Goal: Task Accomplishment & Management: Complete application form

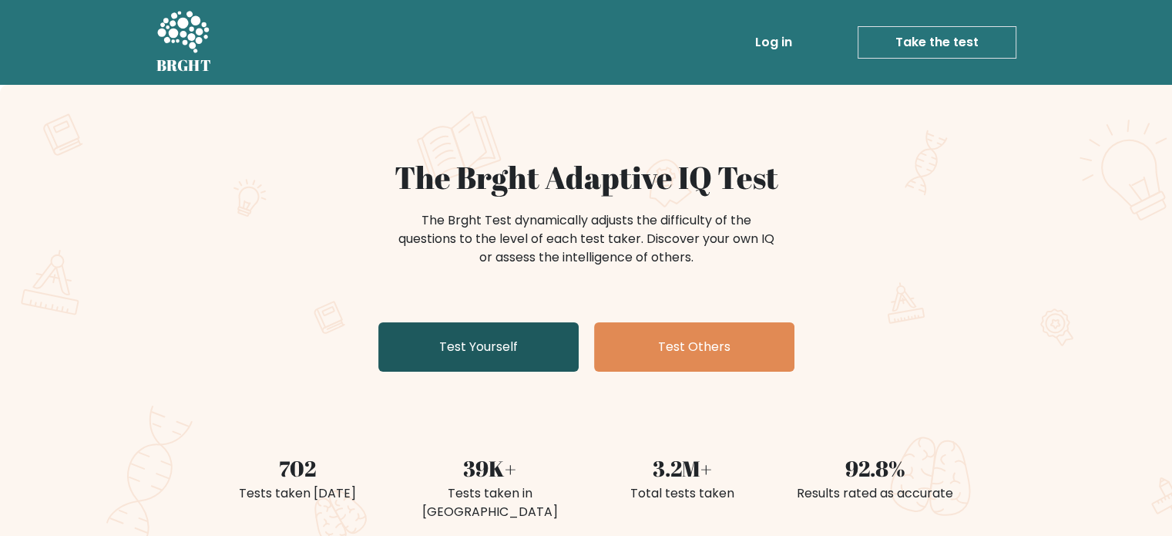
click at [506, 332] on link "Test Yourself" at bounding box center [478, 346] width 200 height 49
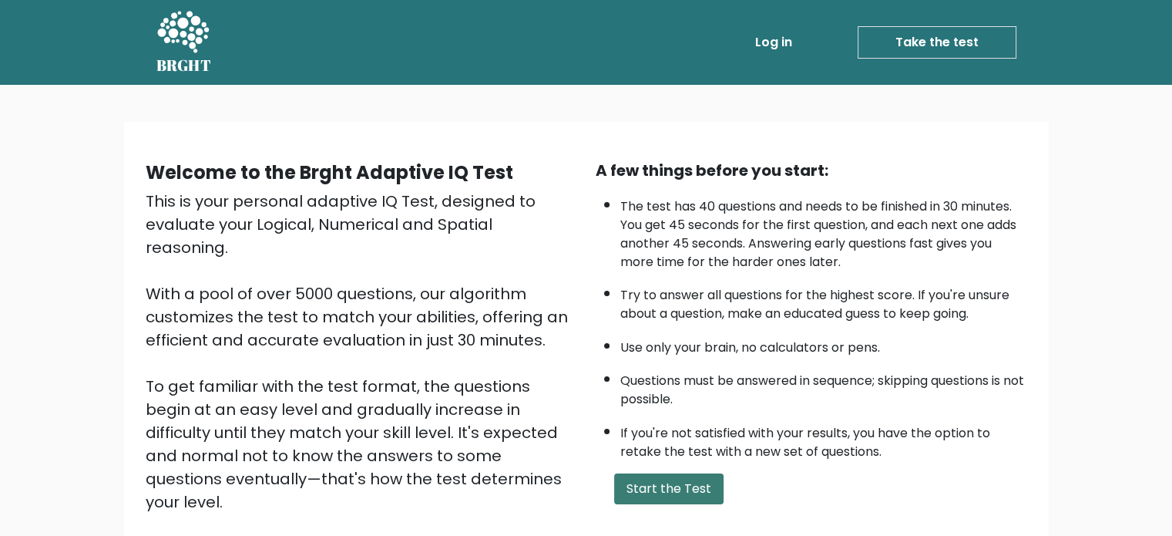
click at [700, 482] on button "Start the Test" at bounding box center [668, 488] width 109 height 31
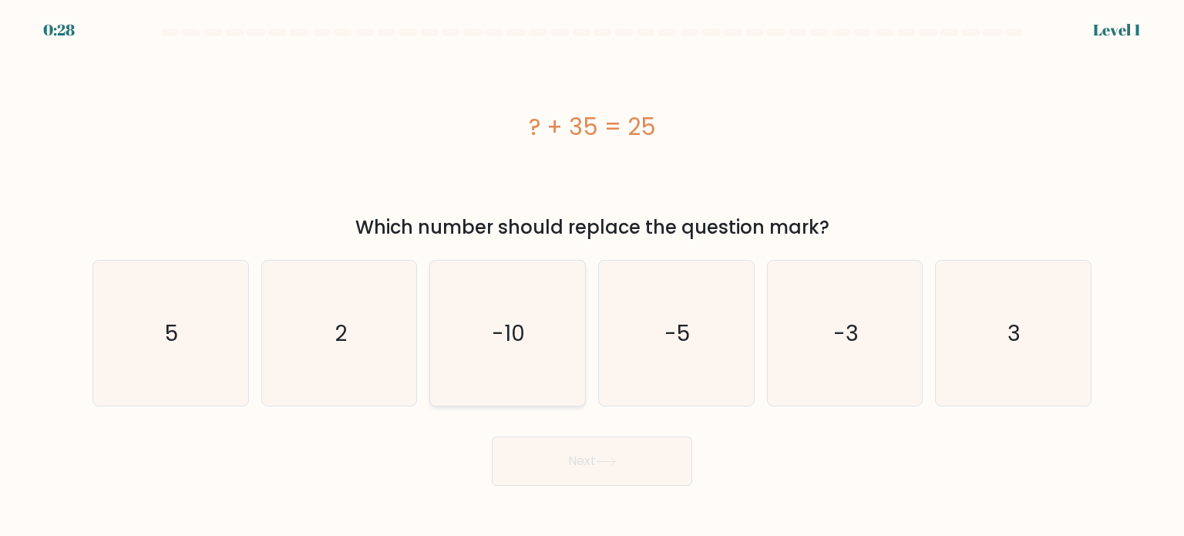
click at [557, 287] on icon "-10" at bounding box center [507, 333] width 145 height 145
click at [592, 276] on input "c. -10" at bounding box center [592, 272] width 1 height 8
radio input "true"
click at [575, 466] on button "Next" at bounding box center [592, 460] width 200 height 49
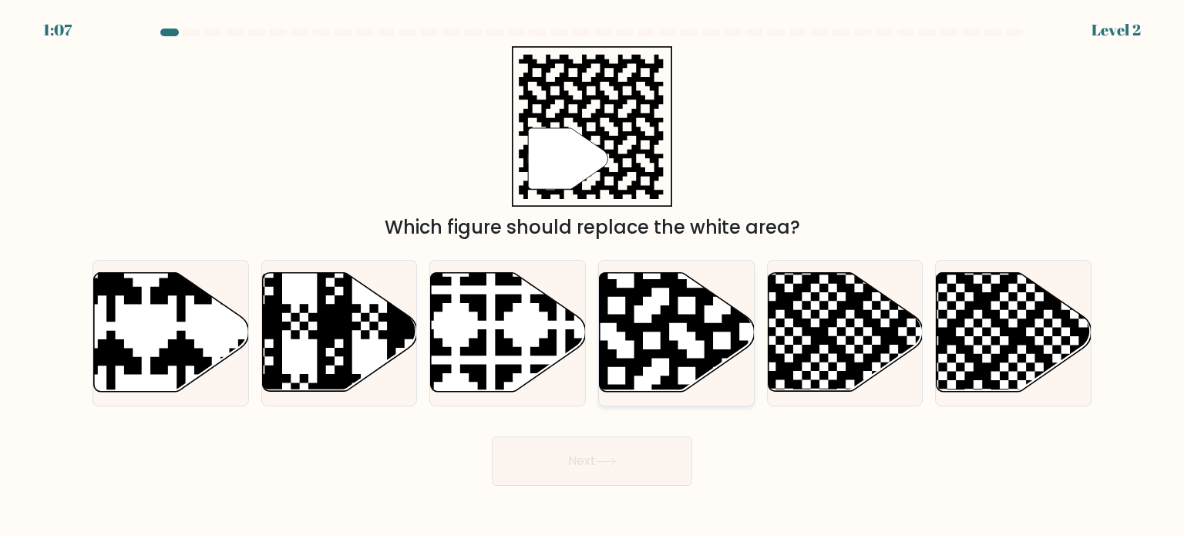
click at [649, 360] on icon at bounding box center [721, 270] width 281 height 281
click at [593, 276] on input "d." at bounding box center [592, 272] width 1 height 8
radio input "true"
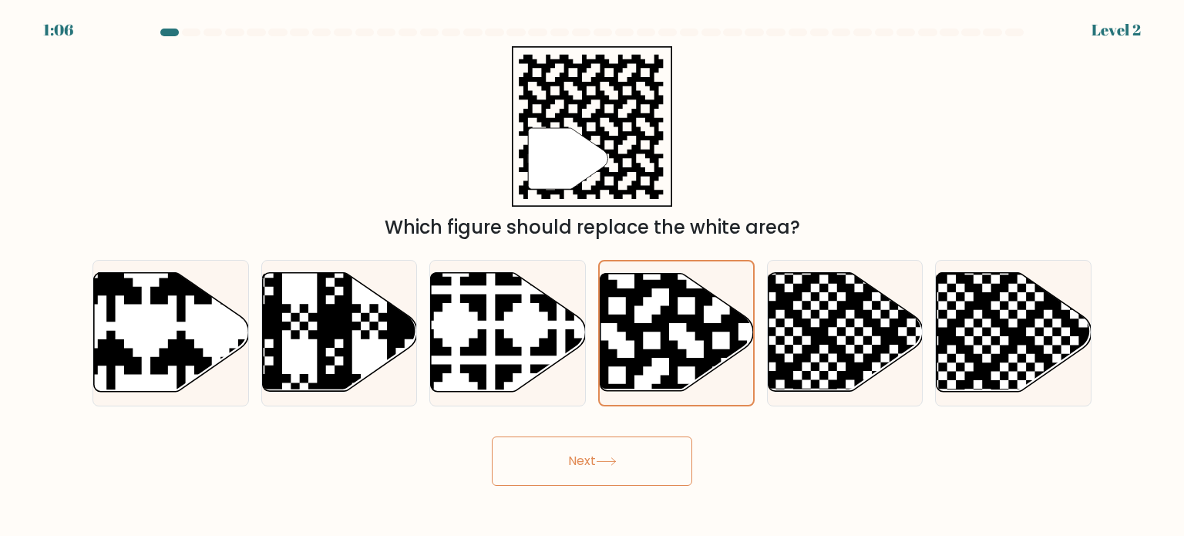
click at [590, 461] on button "Next" at bounding box center [592, 460] width 200 height 49
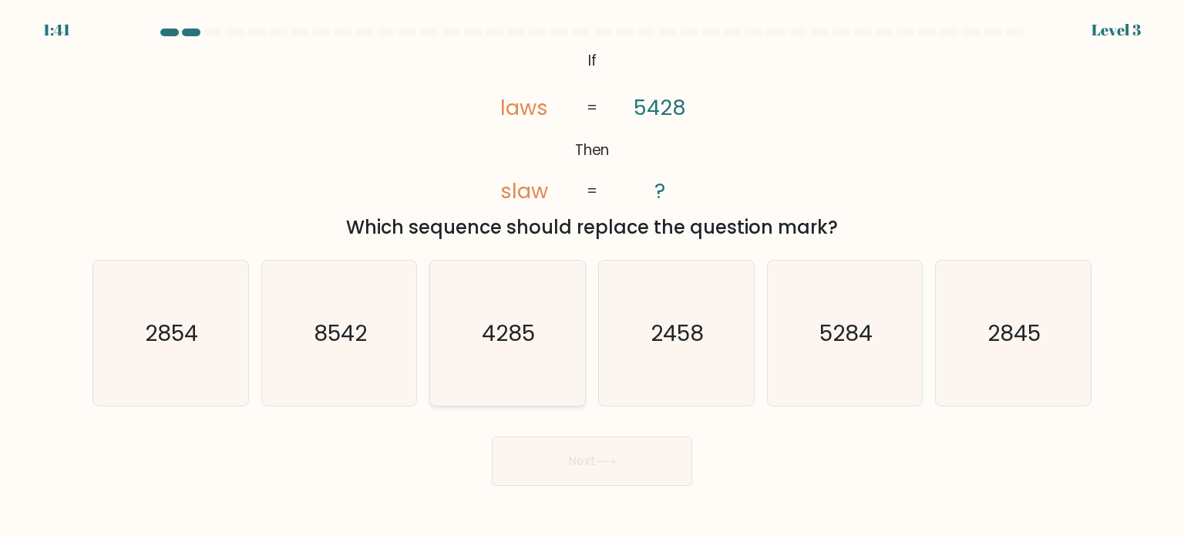
click at [498, 328] on text "4285" at bounding box center [509, 332] width 53 height 31
click at [592, 276] on input "c. 4285" at bounding box center [592, 272] width 1 height 8
radio input "true"
click at [599, 454] on button "Next" at bounding box center [592, 460] width 200 height 49
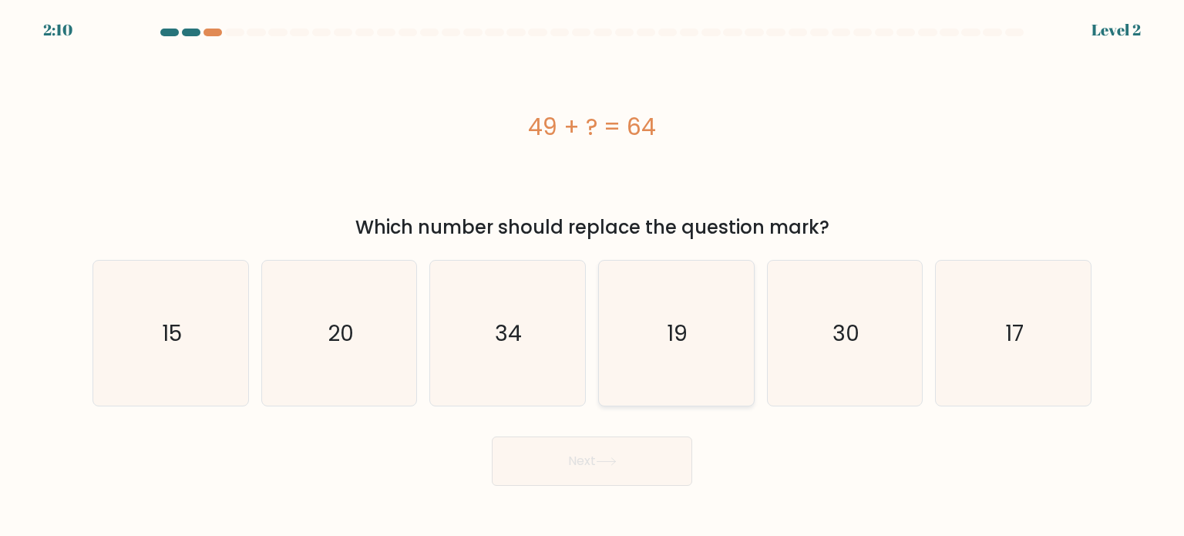
click at [725, 358] on icon "19" at bounding box center [676, 333] width 145 height 145
click at [593, 276] on input "d. 19" at bounding box center [592, 272] width 1 height 8
radio input "true"
click at [636, 463] on button "Next" at bounding box center [592, 460] width 200 height 49
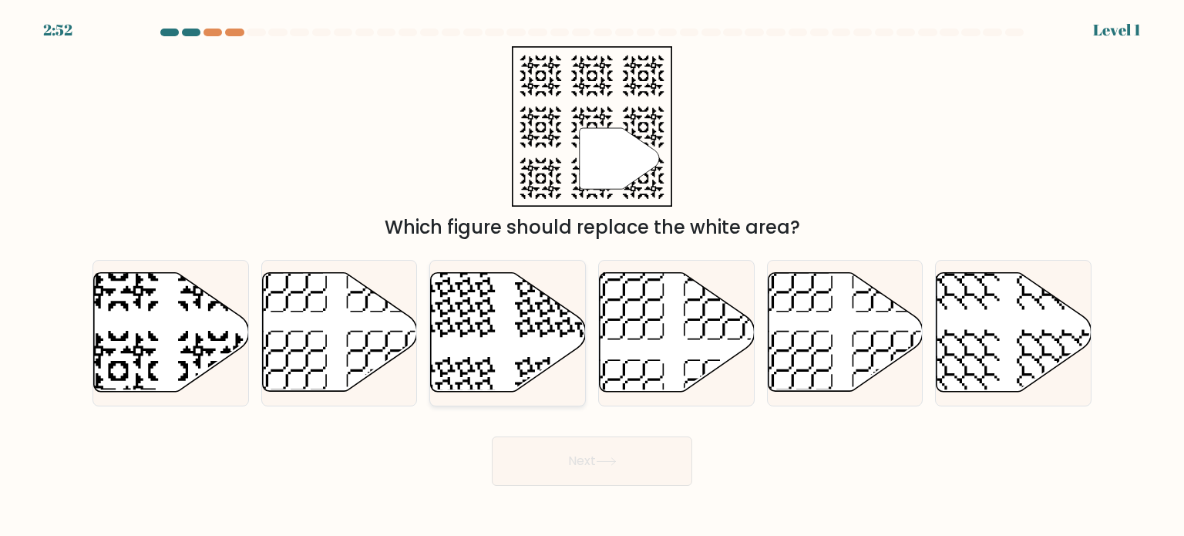
click at [466, 327] on icon at bounding box center [508, 332] width 155 height 119
click at [592, 276] on input "c." at bounding box center [592, 272] width 1 height 8
radio input "true"
click at [631, 469] on button "Next" at bounding box center [592, 460] width 200 height 49
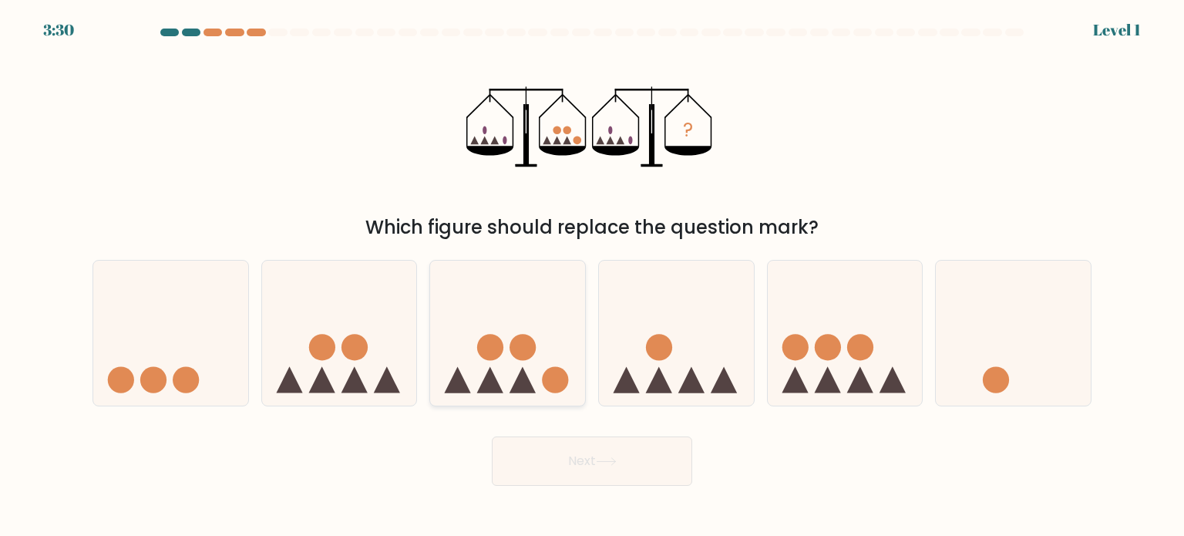
click at [541, 362] on icon at bounding box center [507, 333] width 155 height 128
click at [592, 276] on input "c." at bounding box center [592, 272] width 1 height 8
radio input "true"
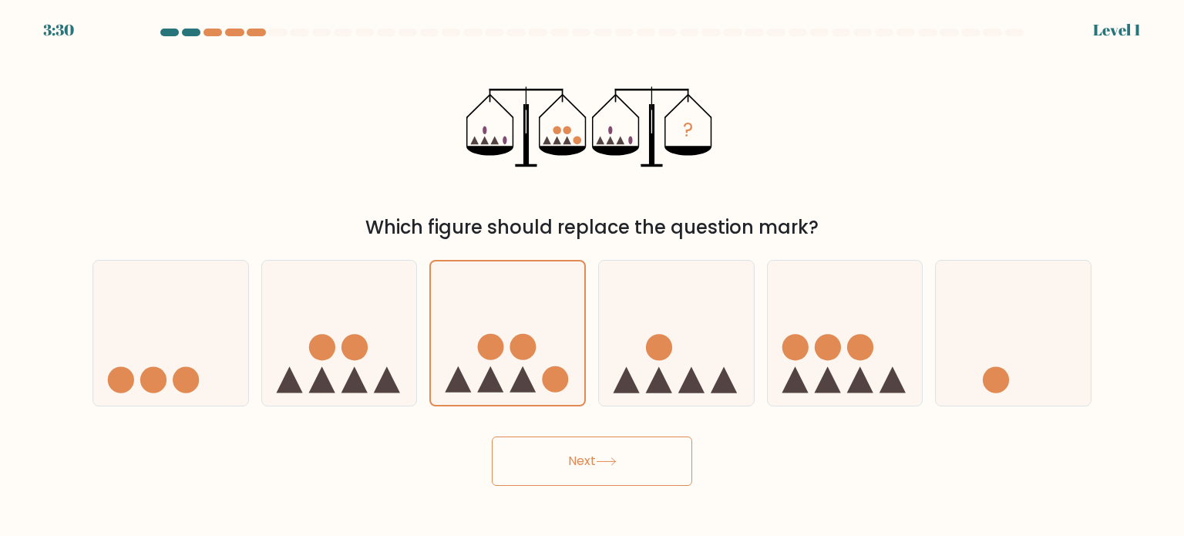
click at [598, 484] on button "Next" at bounding box center [592, 460] width 200 height 49
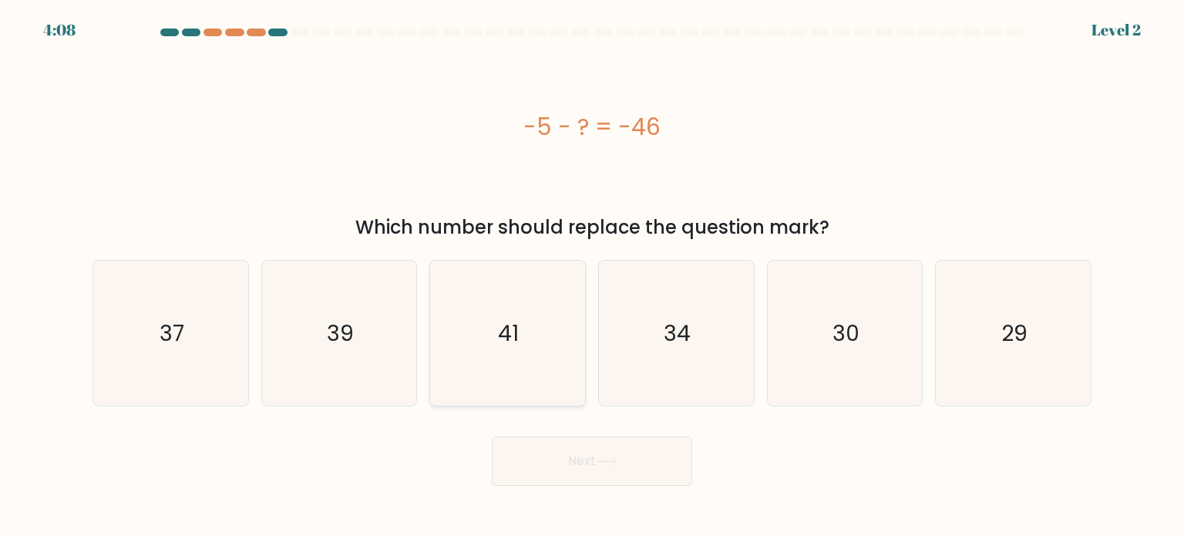
click at [486, 366] on icon "41" at bounding box center [507, 333] width 145 height 145
click at [592, 276] on input "c. 41" at bounding box center [592, 272] width 1 height 8
radio input "true"
click at [585, 479] on button "Next" at bounding box center [592, 460] width 200 height 49
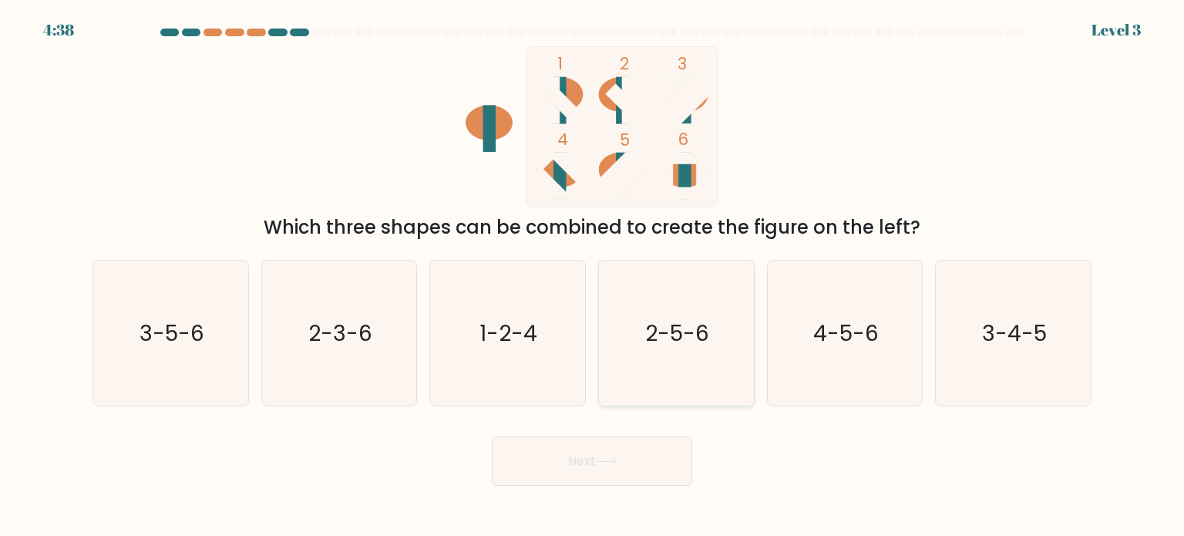
click at [624, 363] on icon "2-5-6" at bounding box center [676, 333] width 145 height 145
click at [593, 276] on input "d. 2-5-6" at bounding box center [592, 272] width 1 height 8
radio input "true"
drag, startPoint x: 415, startPoint y: 356, endPoint x: 372, endPoint y: 356, distance: 42.4
click at [372, 356] on icon "2-3-6" at bounding box center [339, 333] width 145 height 145
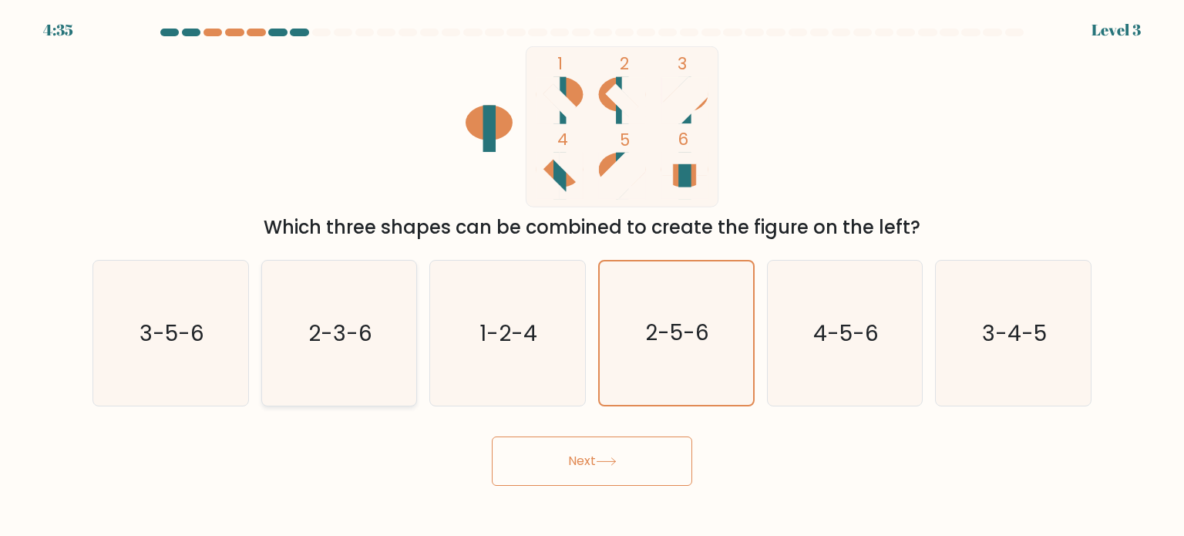
click at [592, 276] on input "b. 2-3-6" at bounding box center [592, 272] width 1 height 8
radio input "true"
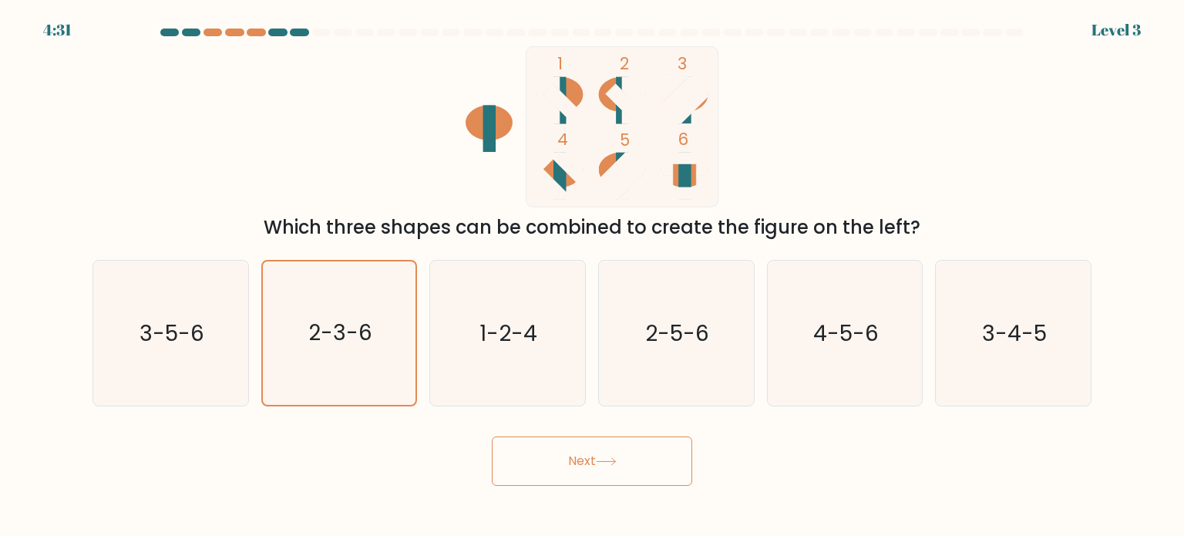
click at [570, 497] on body "4:31 Level 3" at bounding box center [592, 268] width 1184 height 536
click at [568, 464] on button "Next" at bounding box center [592, 460] width 200 height 49
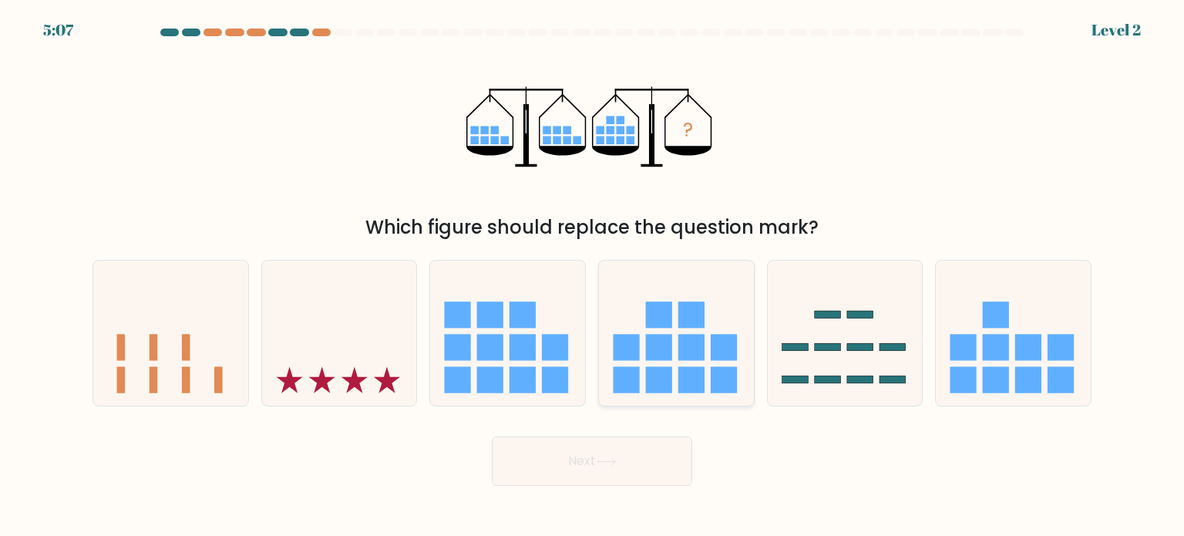
click at [717, 349] on rect at bounding box center [724, 347] width 26 height 26
click at [593, 276] on input "d." at bounding box center [592, 272] width 1 height 8
radio input "true"
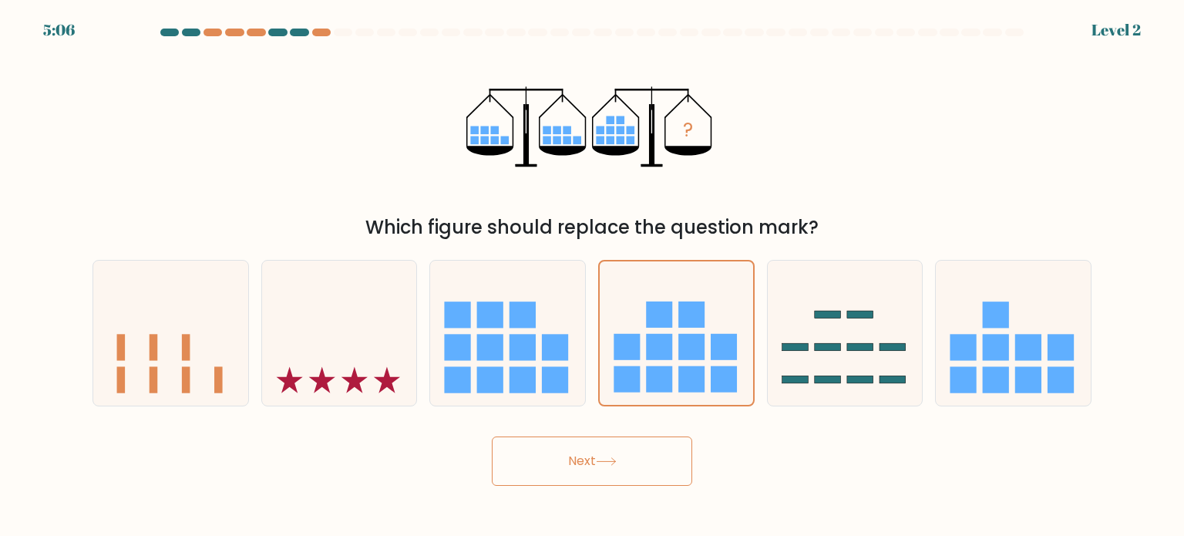
click at [617, 465] on icon at bounding box center [606, 461] width 21 height 8
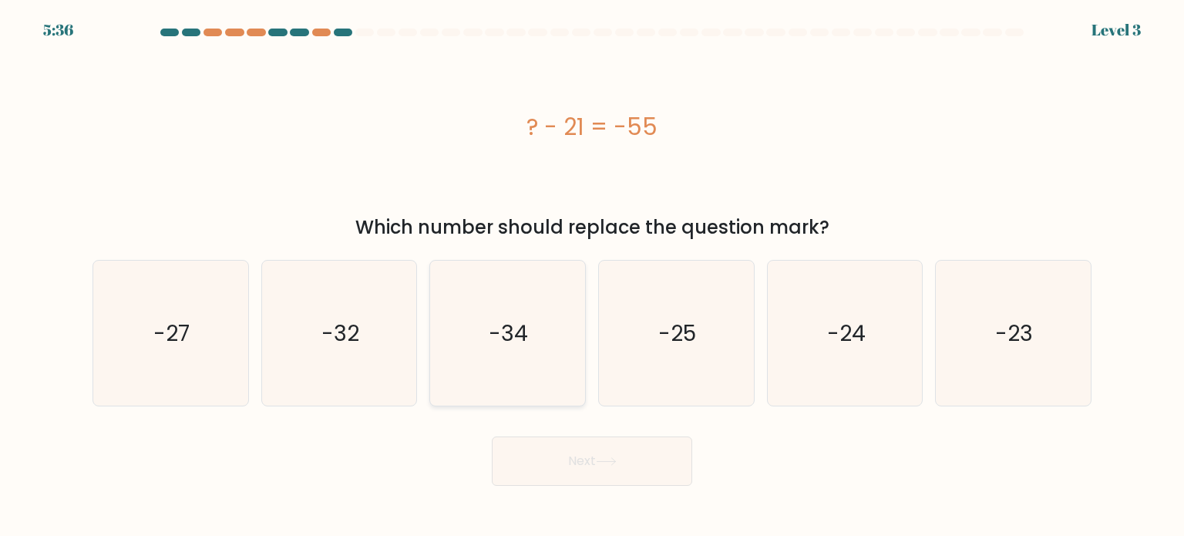
click at [578, 382] on icon "-34" at bounding box center [507, 333] width 145 height 145
click at [592, 276] on input "c. -34" at bounding box center [592, 272] width 1 height 8
radio input "true"
click at [598, 435] on div "Next" at bounding box center [591, 455] width 1017 height 61
click at [589, 451] on button "Next" at bounding box center [592, 460] width 200 height 49
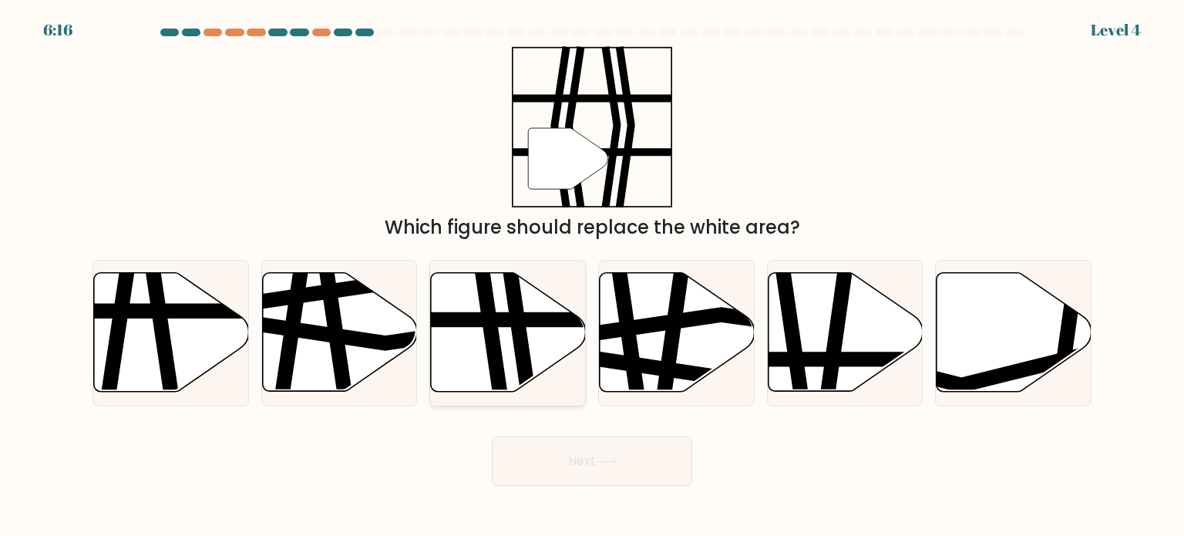
click at [557, 366] on icon at bounding box center [507, 332] width 155 height 121
click at [592, 276] on input "c." at bounding box center [592, 272] width 1 height 8
radio input "true"
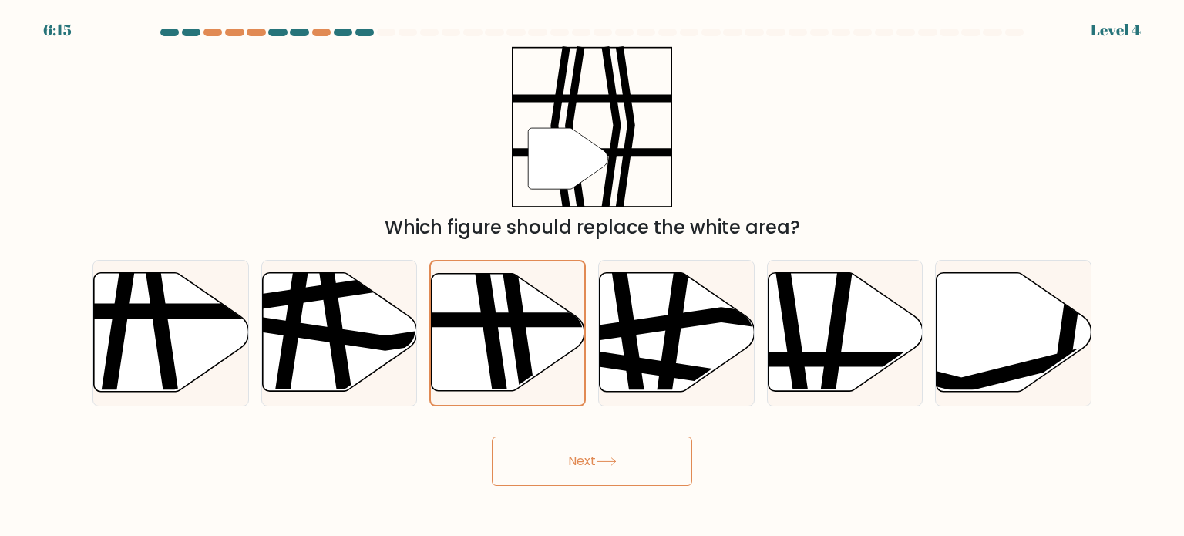
click at [590, 460] on button "Next" at bounding box center [592, 460] width 200 height 49
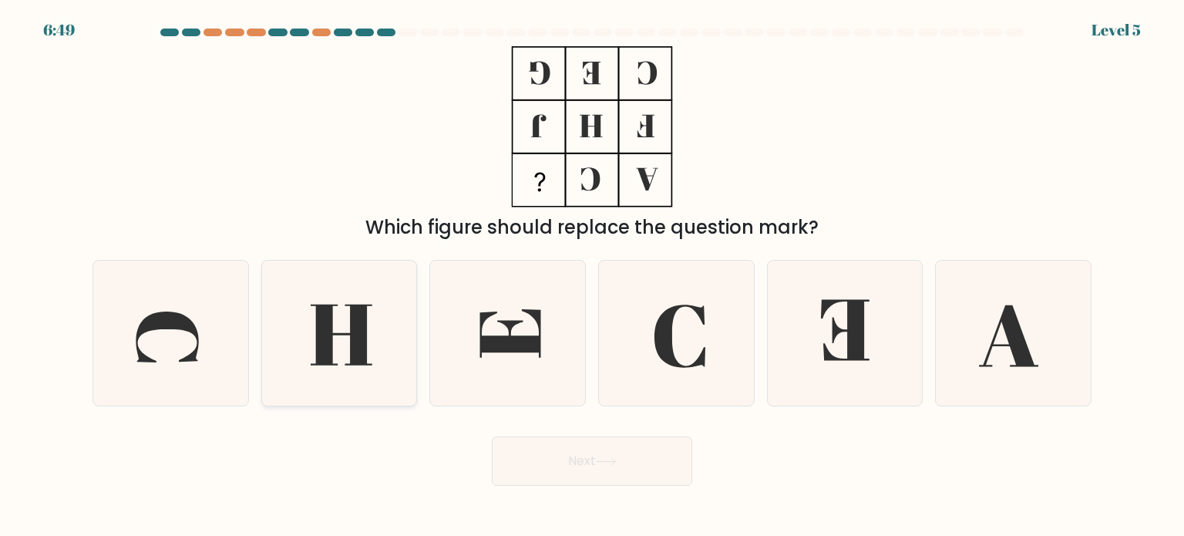
click at [355, 328] on icon at bounding box center [342, 334] width 62 height 61
click at [592, 276] on input "b." at bounding box center [592, 272] width 1 height 8
radio input "true"
click at [573, 460] on button "Next" at bounding box center [592, 460] width 200 height 49
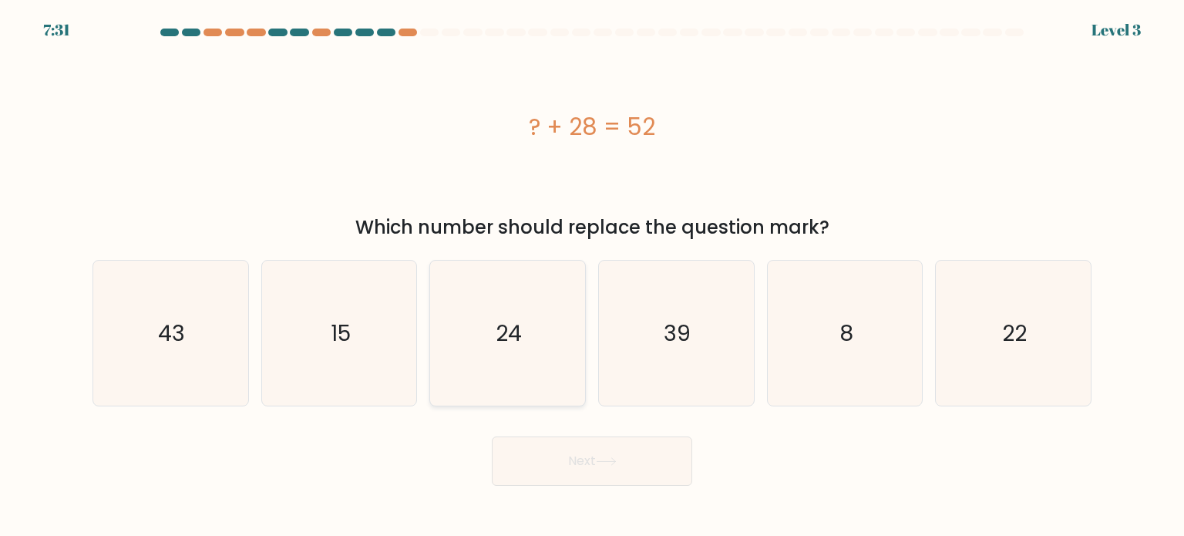
click at [550, 357] on icon "24" at bounding box center [507, 333] width 145 height 145
click at [592, 276] on input "c. 24" at bounding box center [592, 272] width 1 height 8
radio input "true"
click at [627, 475] on button "Next" at bounding box center [592, 460] width 200 height 49
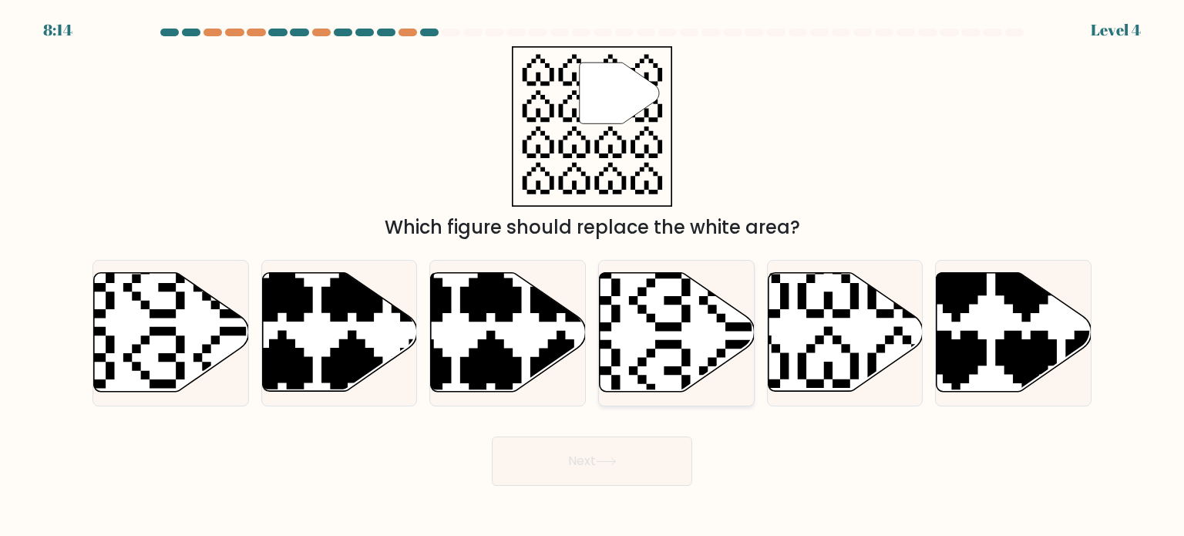
click at [638, 322] on icon at bounding box center [677, 332] width 155 height 119
click at [593, 276] on input "d." at bounding box center [592, 272] width 1 height 8
radio input "true"
click at [835, 383] on icon at bounding box center [793, 393] width 272 height 272
click at [593, 276] on input "e." at bounding box center [592, 272] width 1 height 8
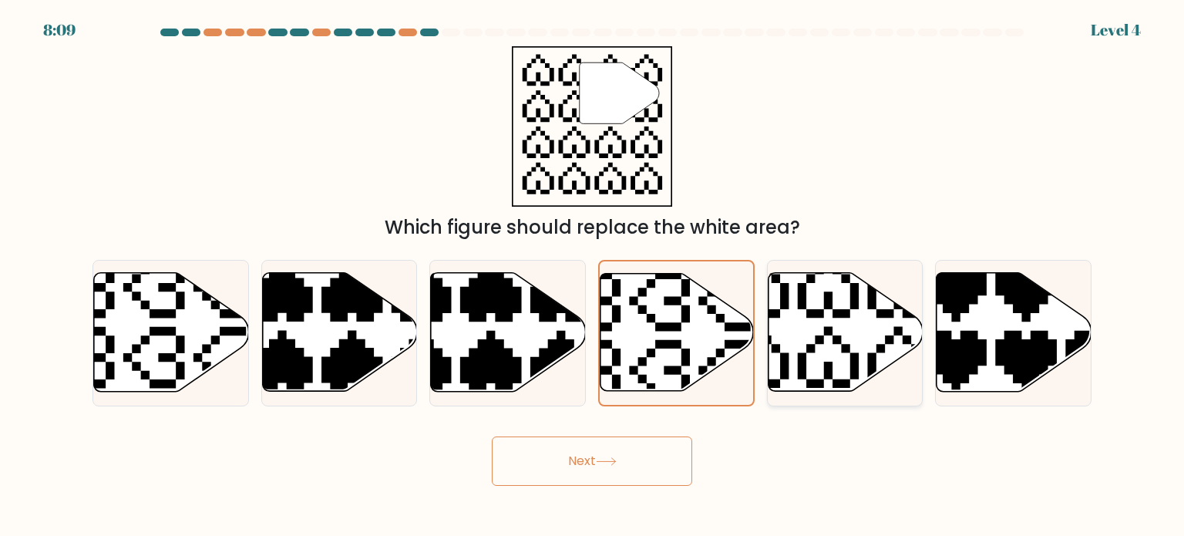
radio input "true"
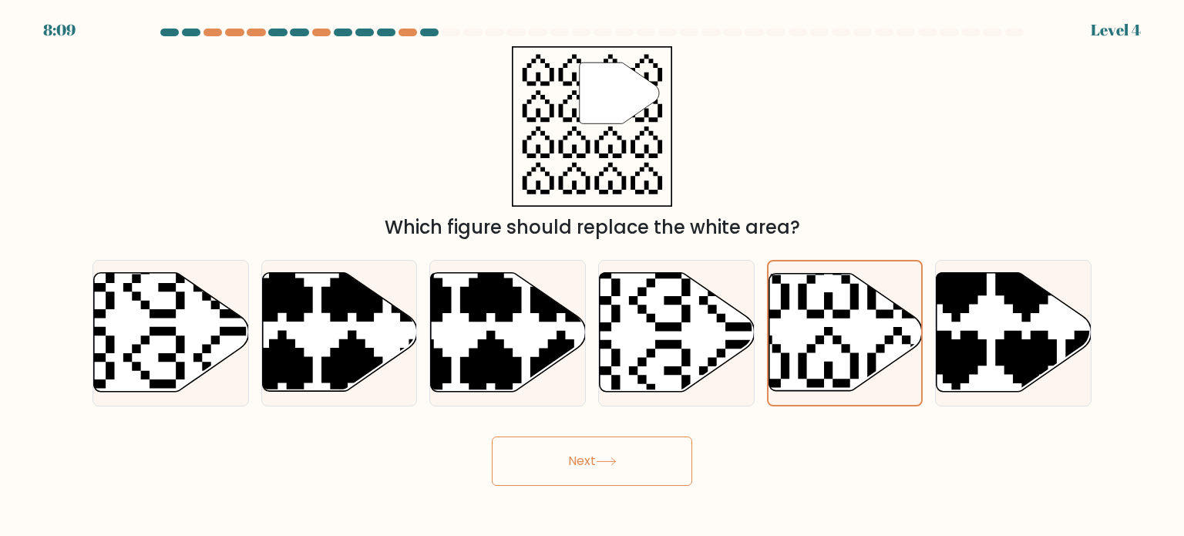
click at [631, 476] on button "Next" at bounding box center [592, 460] width 200 height 49
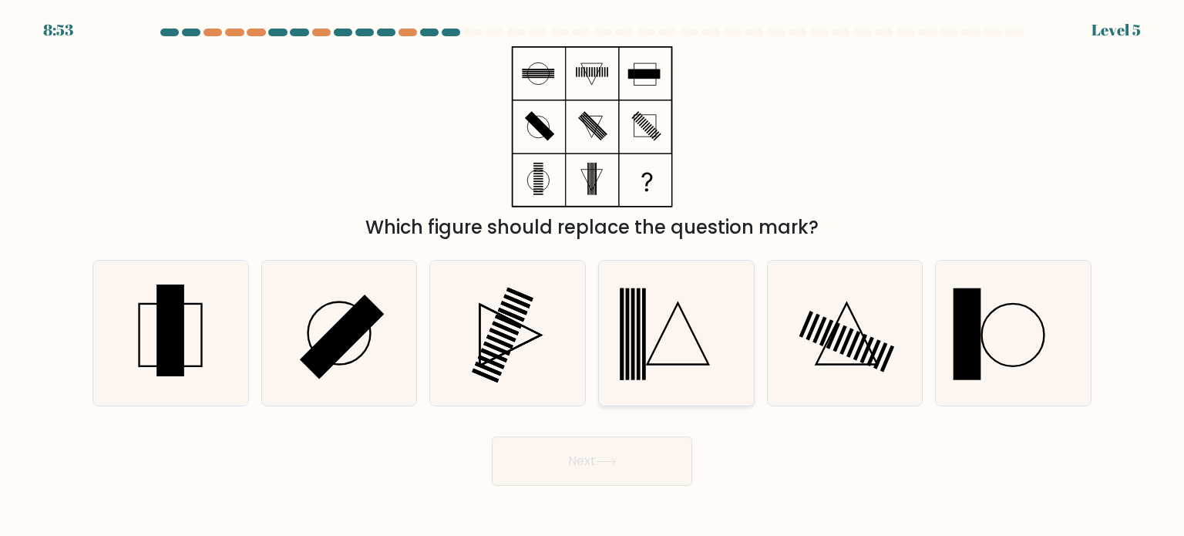
click at [693, 351] on icon at bounding box center [676, 333] width 145 height 145
click at [593, 276] on input "d." at bounding box center [592, 272] width 1 height 8
radio input "true"
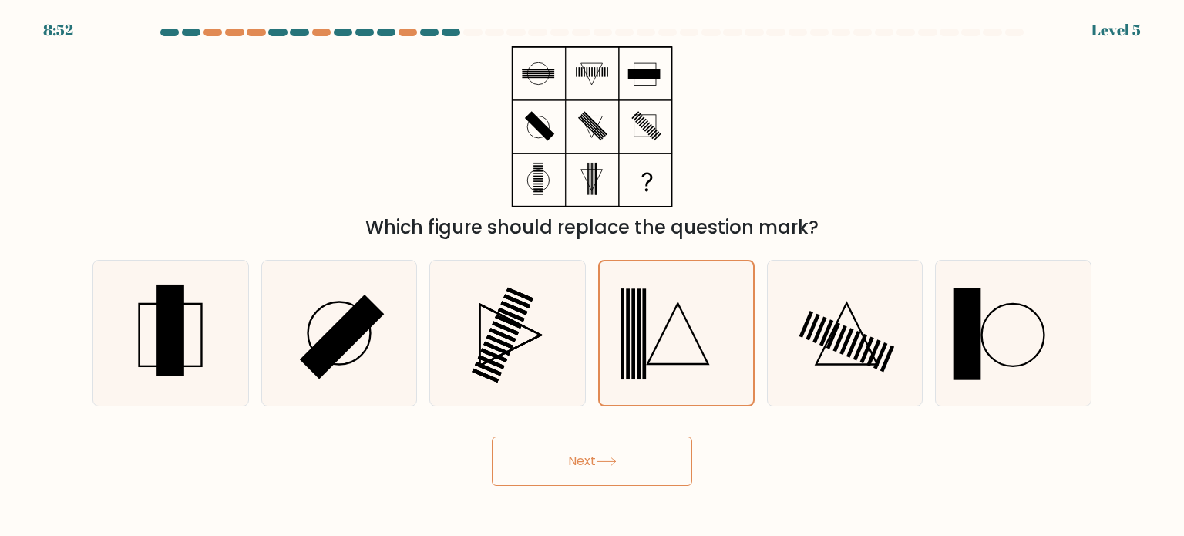
click at [640, 463] on button "Next" at bounding box center [592, 460] width 200 height 49
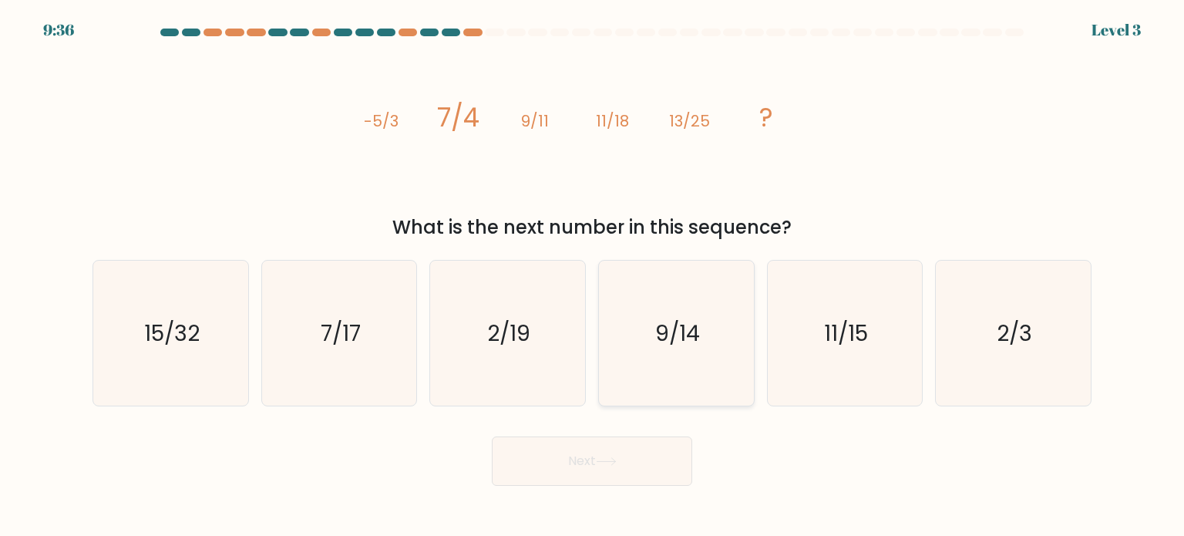
click at [734, 354] on icon "9/14" at bounding box center [676, 333] width 145 height 145
click at [593, 276] on input "d. 9/14" at bounding box center [592, 272] width 1 height 8
radio input "true"
click at [629, 434] on div "Next" at bounding box center [591, 455] width 1017 height 61
click at [623, 453] on button "Next" at bounding box center [592, 460] width 200 height 49
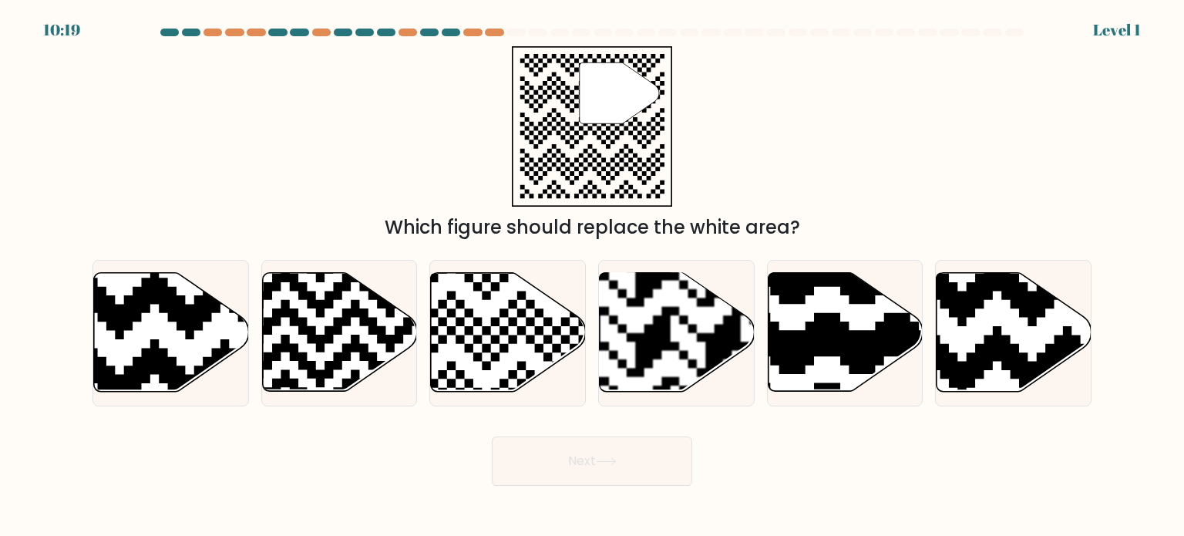
click at [802, 294] on icon at bounding box center [892, 269] width 281 height 281
click at [593, 276] on input "e." at bounding box center [592, 272] width 1 height 8
radio input "true"
click at [661, 458] on button "Next" at bounding box center [592, 460] width 200 height 49
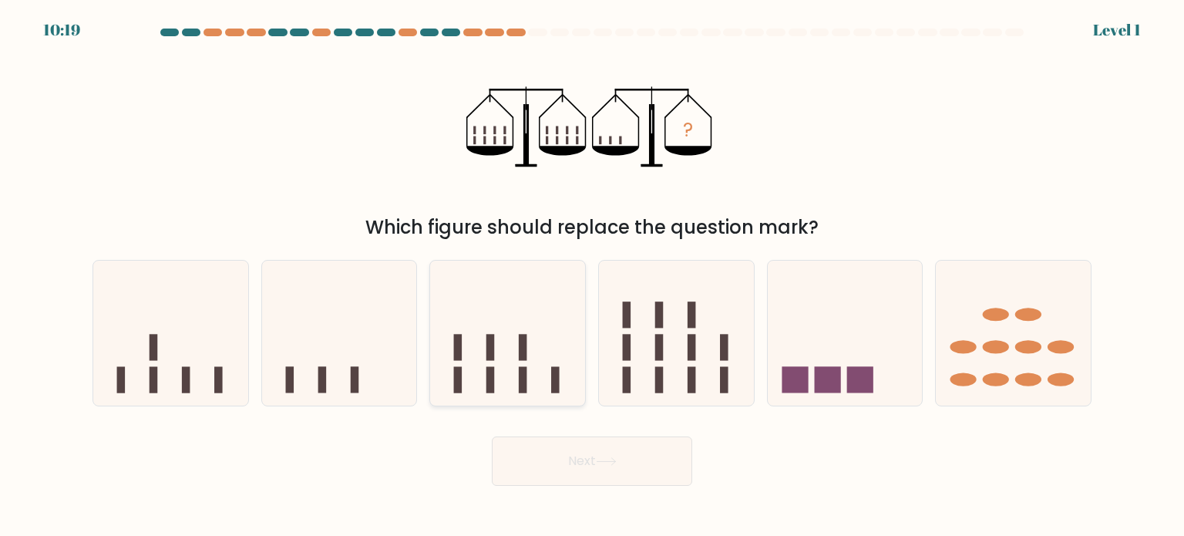
click at [496, 363] on icon at bounding box center [507, 333] width 155 height 128
click at [592, 276] on input "c." at bounding box center [592, 272] width 1 height 8
radio input "true"
click at [624, 485] on button "Next" at bounding box center [592, 460] width 200 height 49
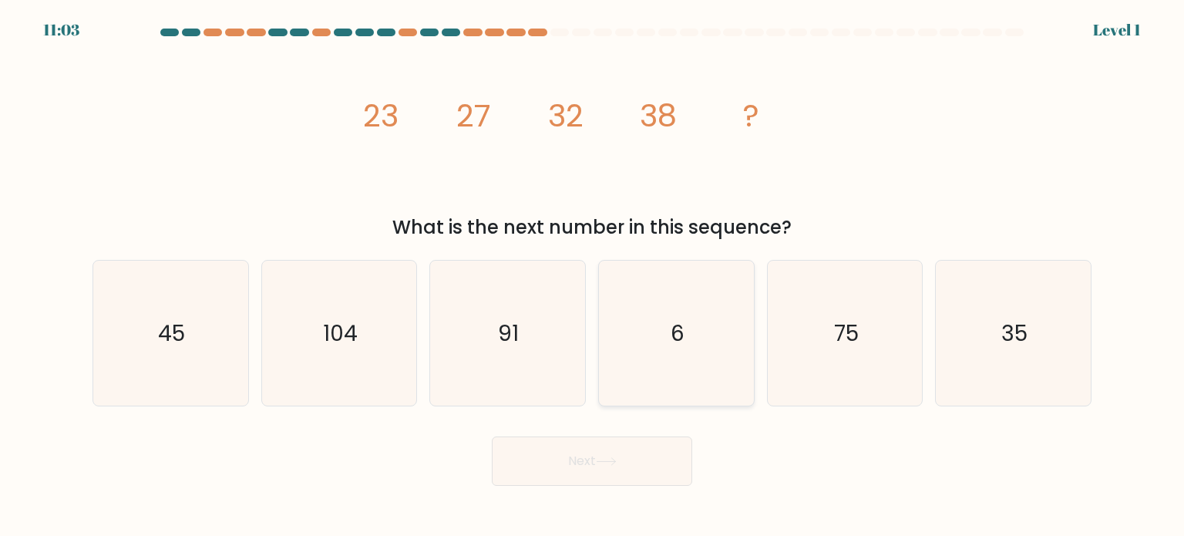
click at [655, 341] on icon "6" at bounding box center [676, 333] width 145 height 145
click at [593, 276] on input "d. 6" at bounding box center [592, 272] width 1 height 8
radio input "true"
click at [604, 472] on button "Next" at bounding box center [592, 460] width 200 height 49
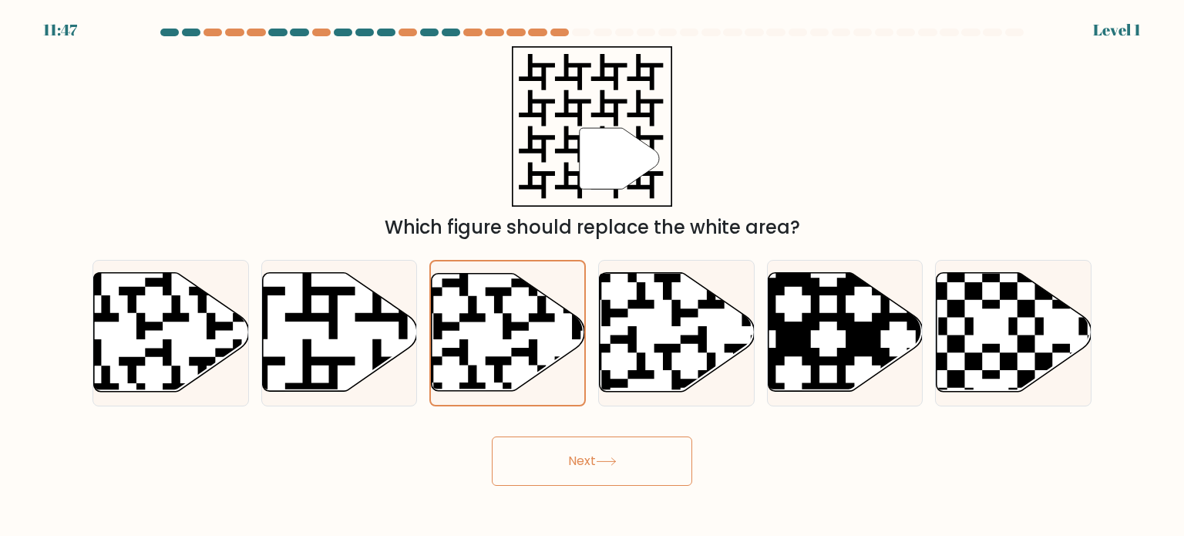
click at [592, 499] on body "11:47 Level 1" at bounding box center [592, 268] width 1184 height 536
click at [584, 340] on div at bounding box center [507, 333] width 156 height 146
click at [592, 276] on input "c." at bounding box center [592, 272] width 1 height 8
click at [618, 469] on button "Next" at bounding box center [592, 460] width 200 height 49
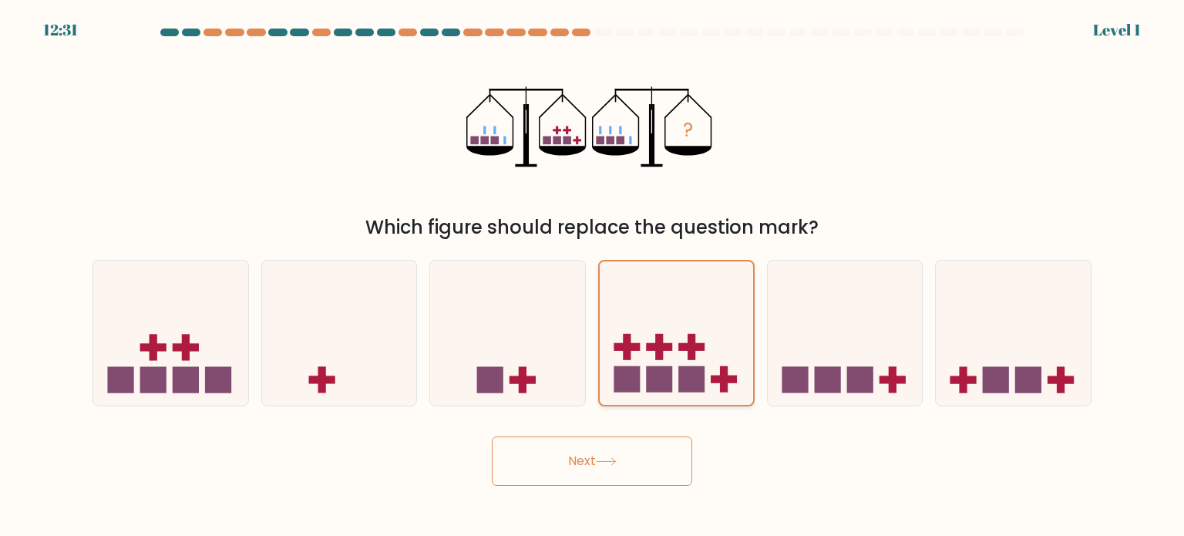
click at [730, 318] on icon at bounding box center [676, 332] width 153 height 127
click at [593, 276] on input "d." at bounding box center [592, 272] width 1 height 8
click at [866, 306] on icon at bounding box center [845, 333] width 155 height 128
click at [593, 276] on input "e." at bounding box center [592, 272] width 1 height 8
radio input "true"
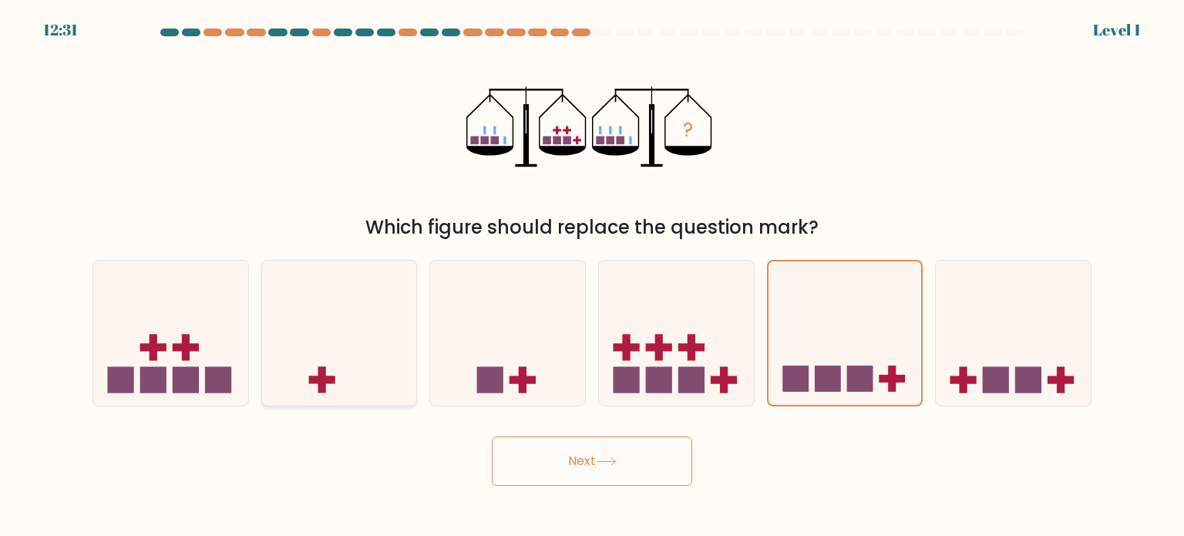
click at [409, 284] on icon at bounding box center [339, 333] width 155 height 128
click at [592, 276] on input "b." at bounding box center [592, 272] width 1 height 8
radio input "true"
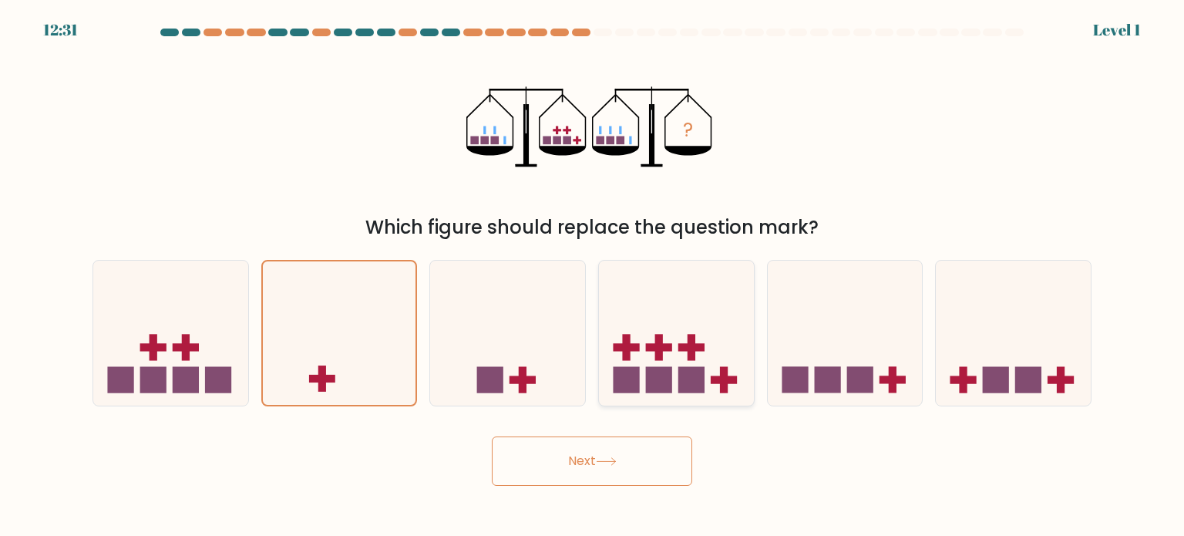
click at [609, 385] on icon at bounding box center [676, 333] width 155 height 128
click at [593, 276] on input "d." at bounding box center [592, 272] width 1 height 8
radio input "true"
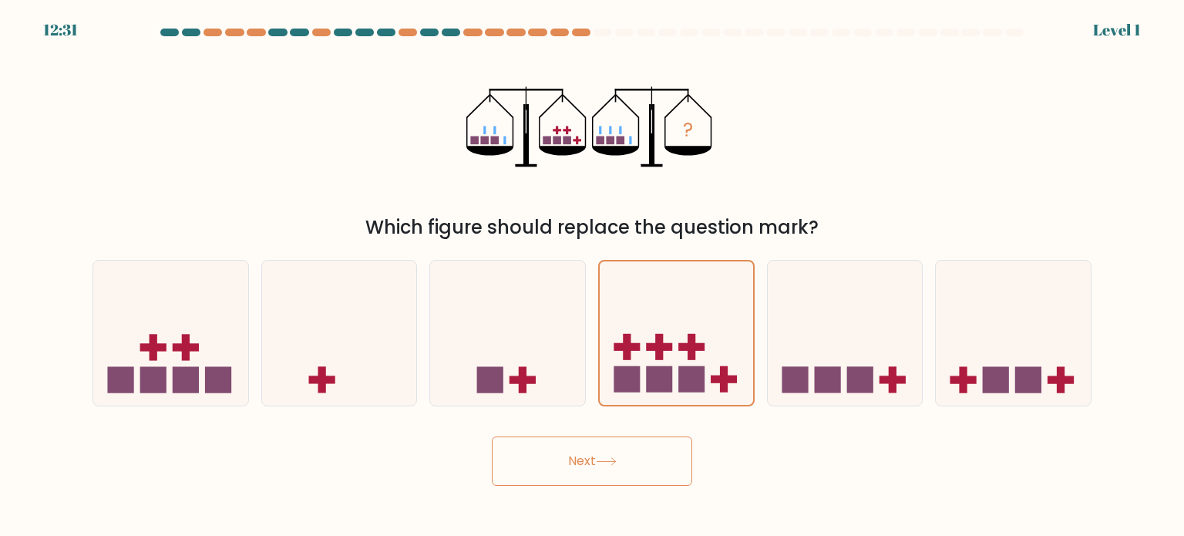
click at [486, 424] on form at bounding box center [592, 257] width 1184 height 457
